Goal: Task Accomplishment & Management: Complete application form

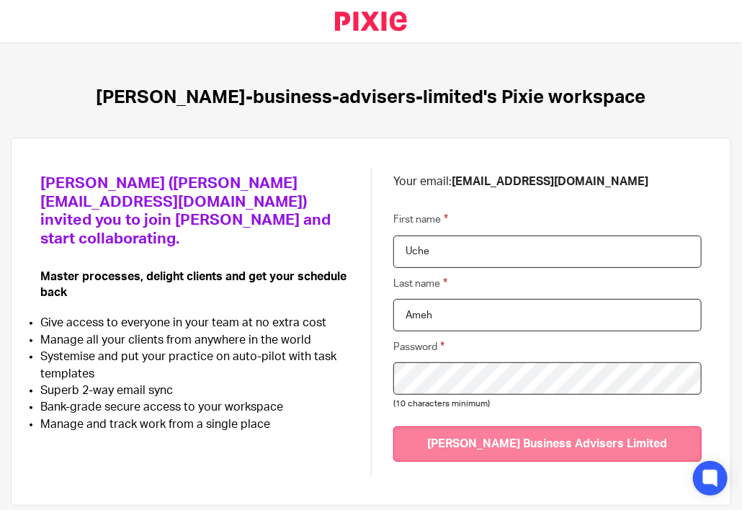
click at [573, 451] on input "Join Bicknell Business Advisers Limited" at bounding box center [547, 443] width 308 height 35
click at [546, 435] on input "Join Bicknell Business Advisers Limited" at bounding box center [547, 443] width 308 height 35
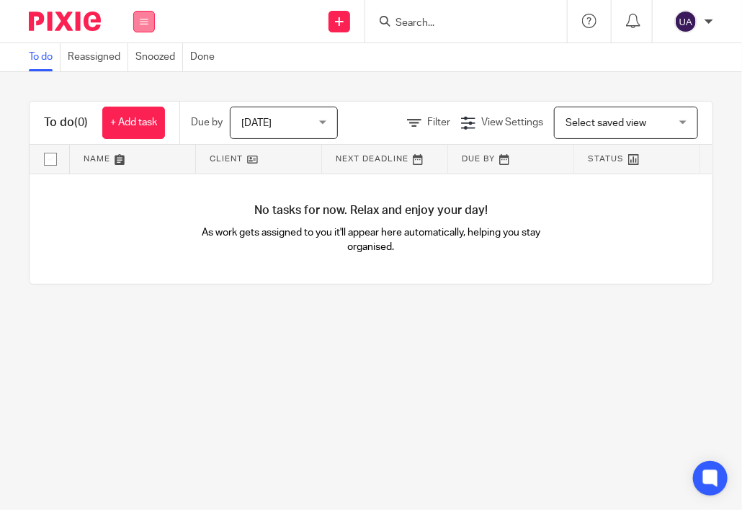
click at [148, 22] on icon at bounding box center [144, 21] width 9 height 9
click at [142, 86] on link "Email" at bounding box center [137, 88] width 24 height 10
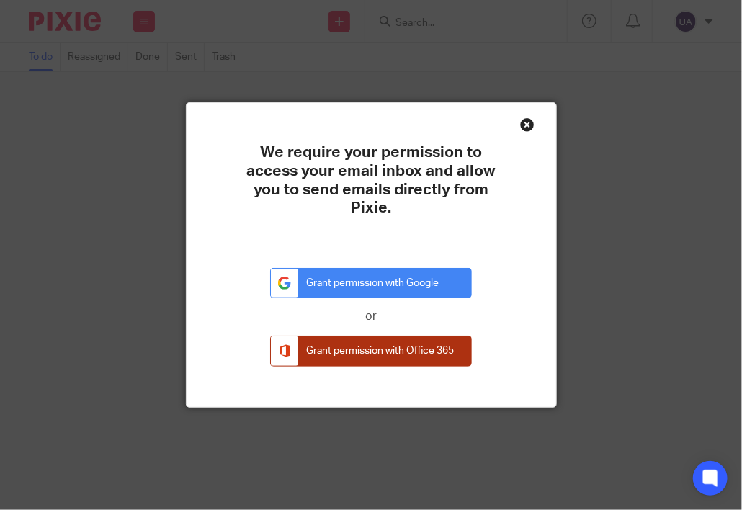
click at [340, 349] on link "Grant permission with Office 365" at bounding box center [371, 350] width 202 height 31
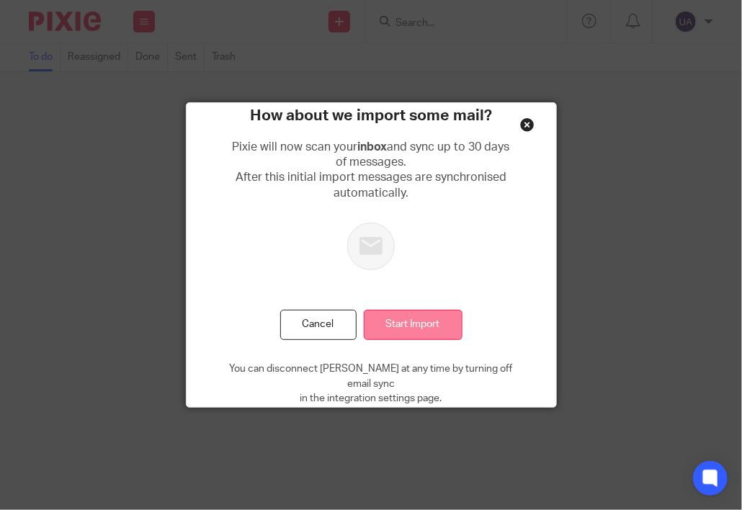
click at [436, 319] on input "Start Import" at bounding box center [413, 325] width 99 height 31
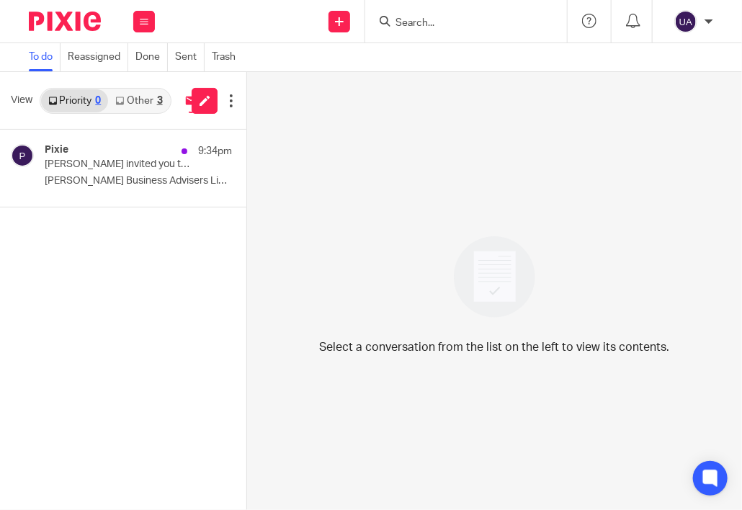
click at [423, 17] on input "Search" at bounding box center [459, 23] width 130 height 13
type input "b"
